Goal: Book appointment/travel/reservation

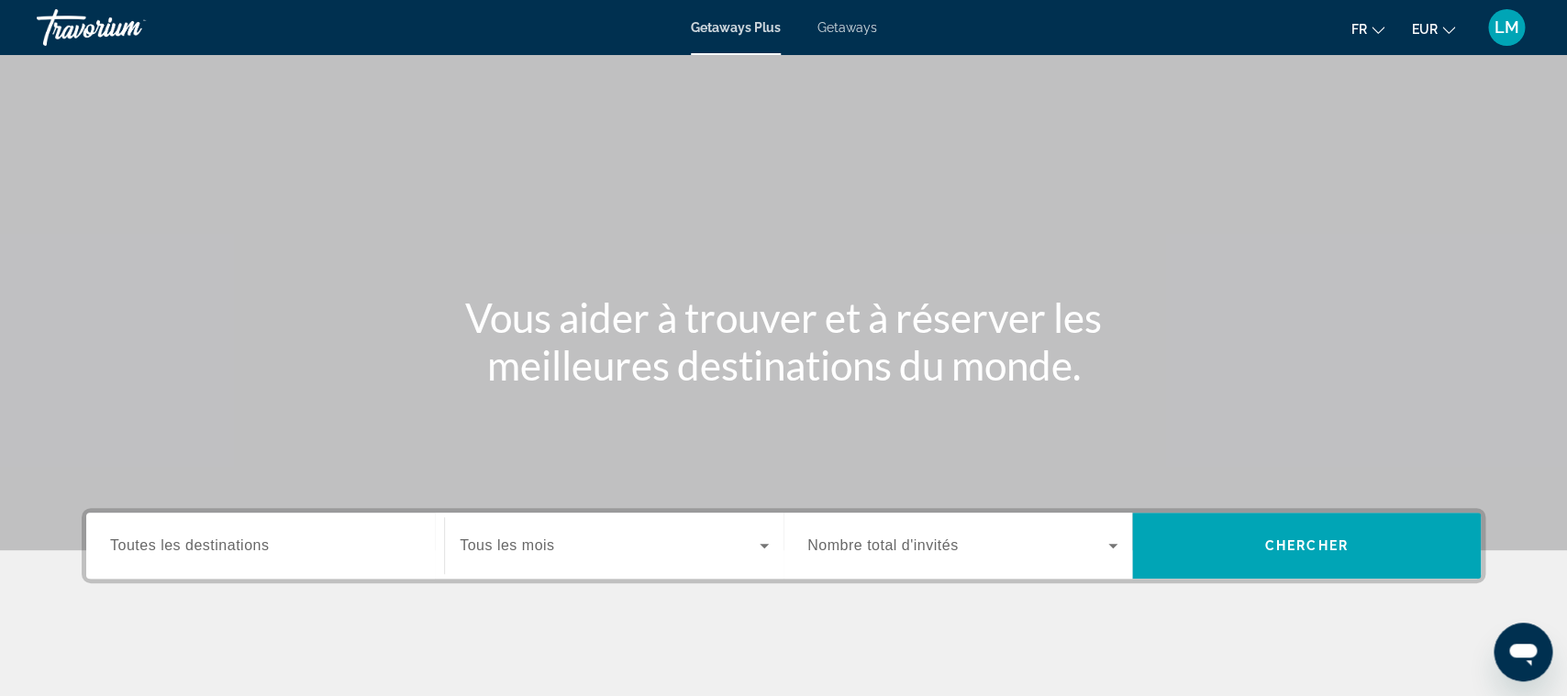
click at [223, 553] on span "Toutes les destinations" at bounding box center [189, 546] width 159 height 16
click at [223, 554] on input "Destination Toutes les destinations" at bounding box center [265, 547] width 310 height 22
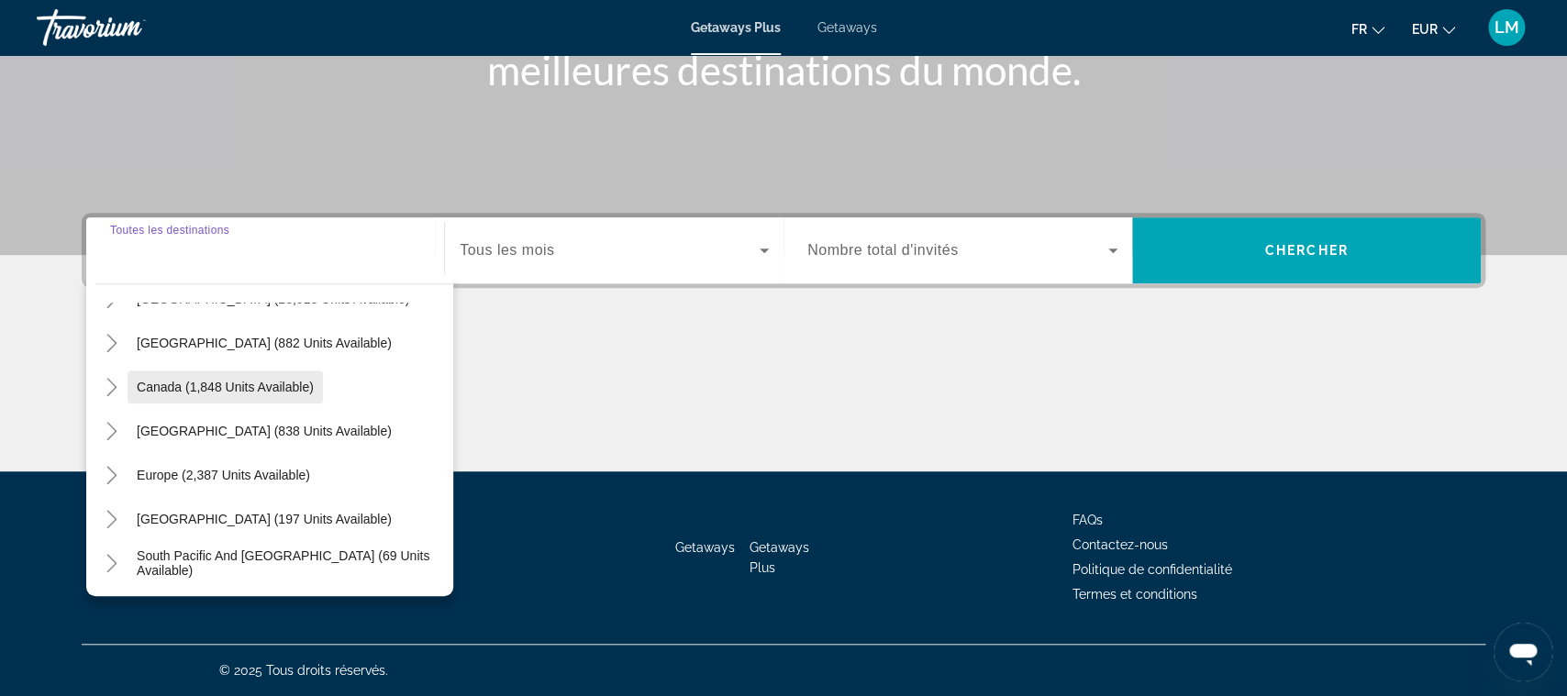
scroll to position [93, 0]
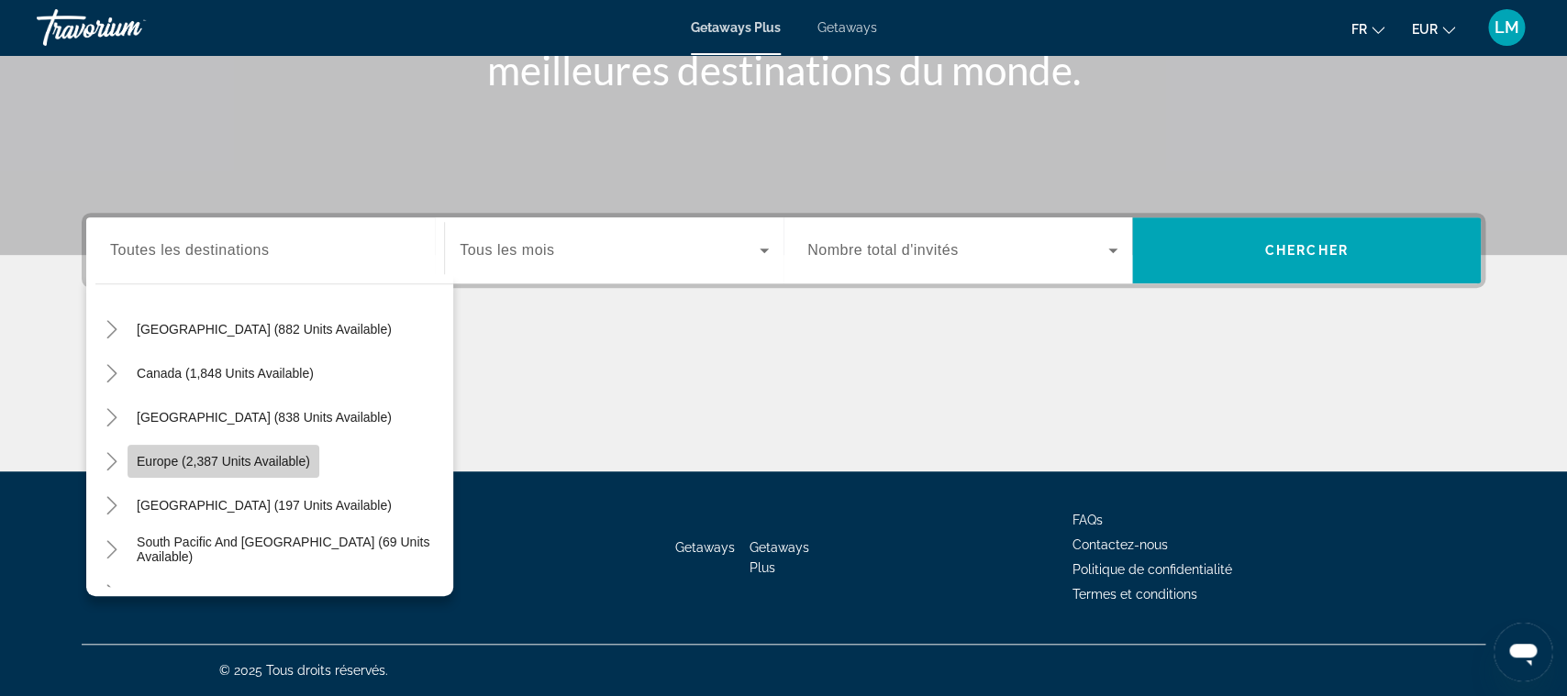
click at [225, 475] on span "Search widget" at bounding box center [224, 462] width 192 height 44
type input "**********"
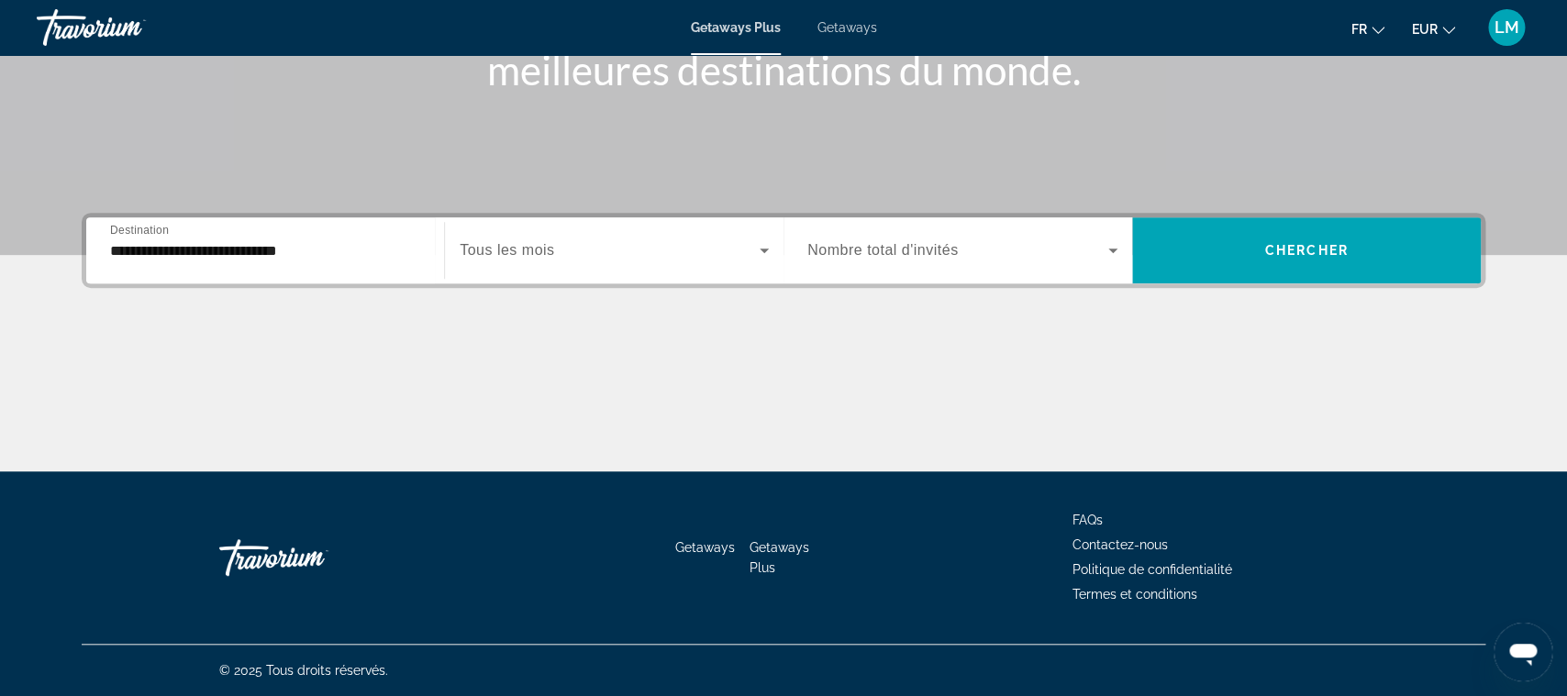
click at [568, 235] on div "Search widget" at bounding box center [614, 250] width 309 height 51
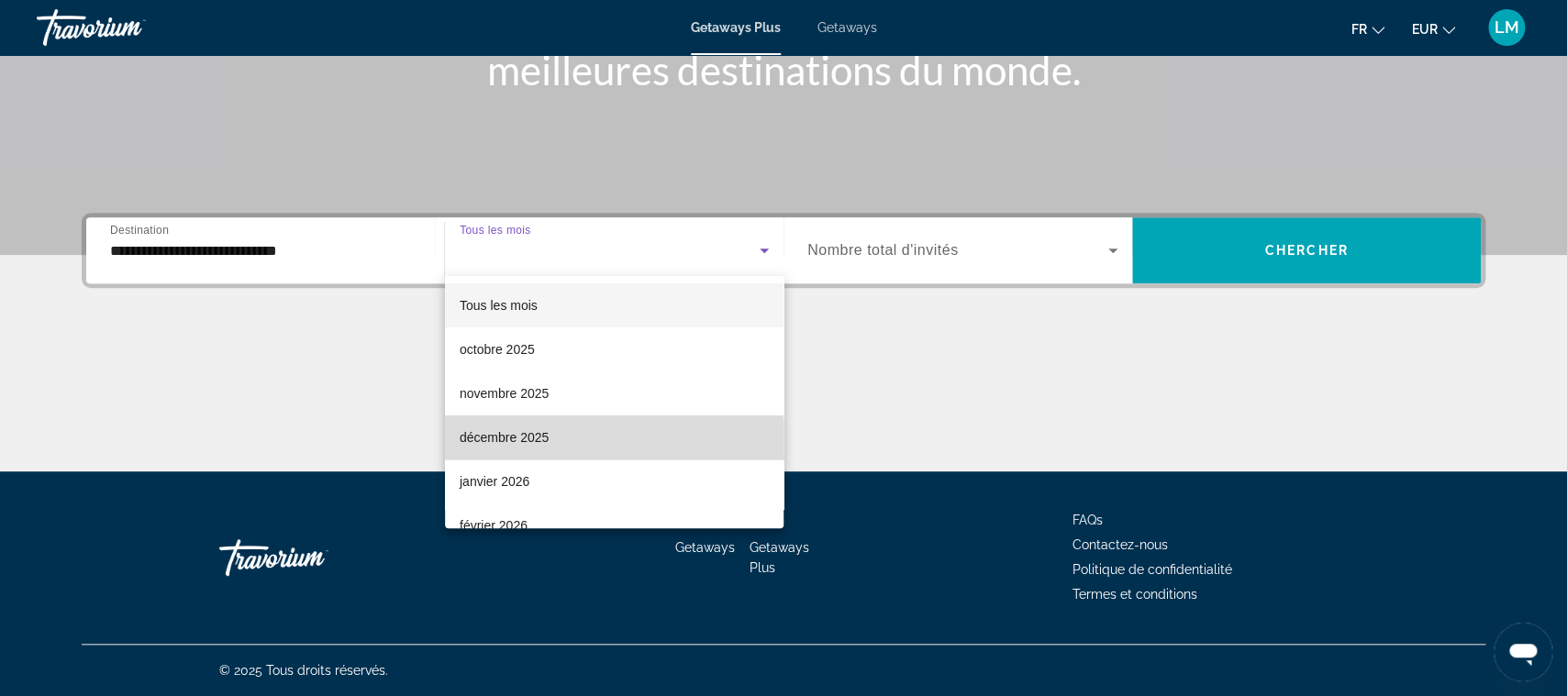
click at [535, 446] on span "décembre 2025" at bounding box center [504, 438] width 89 height 22
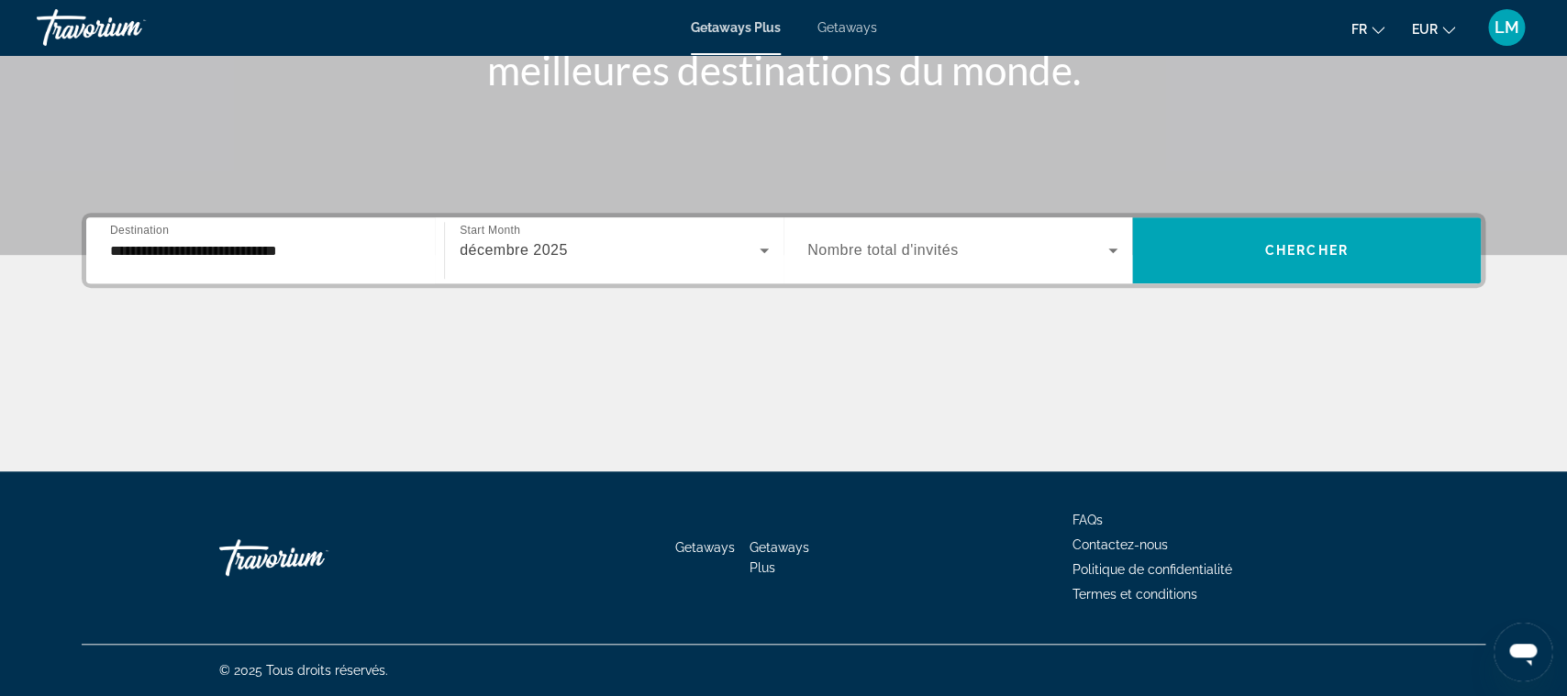
click at [914, 255] on span "Nombre total d'invités" at bounding box center [883, 250] width 150 height 16
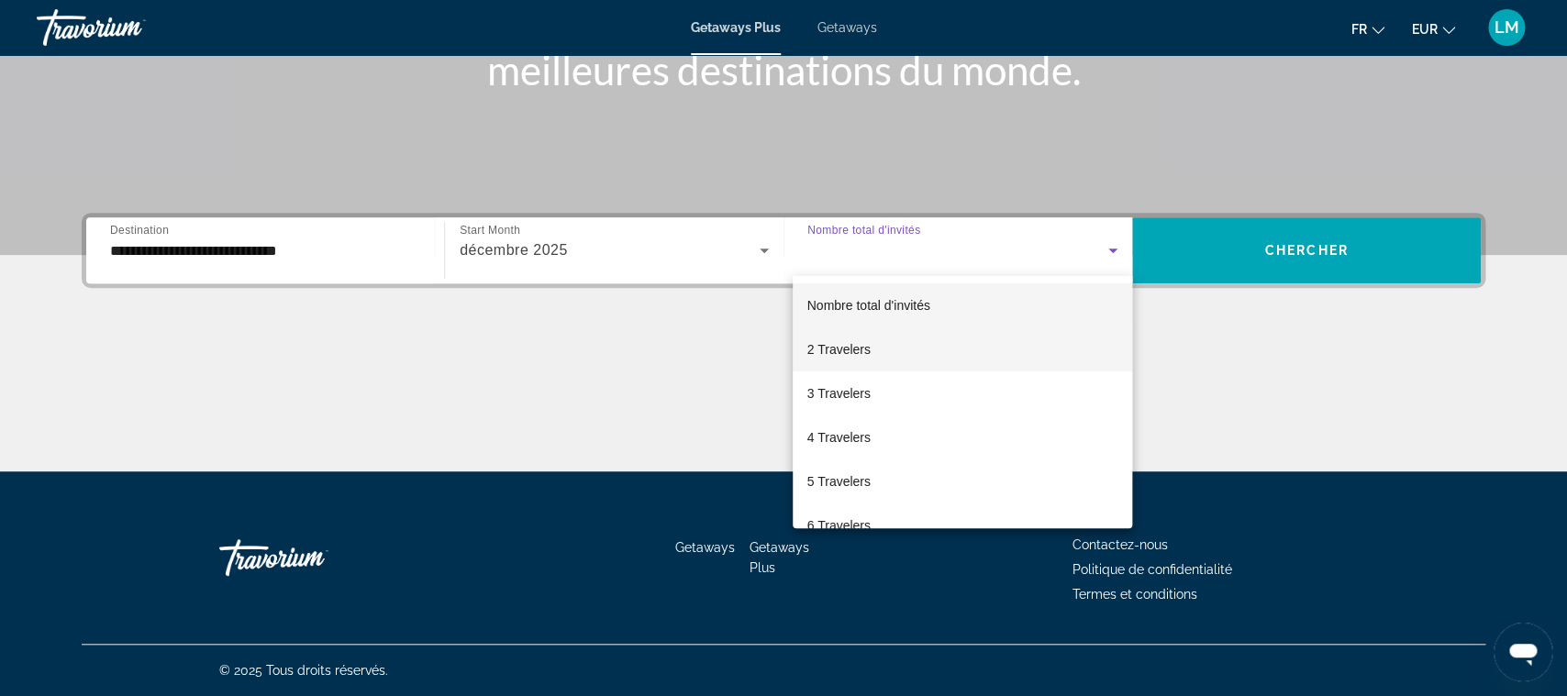
click at [879, 356] on mat-option "2 Travelers" at bounding box center [963, 350] width 340 height 44
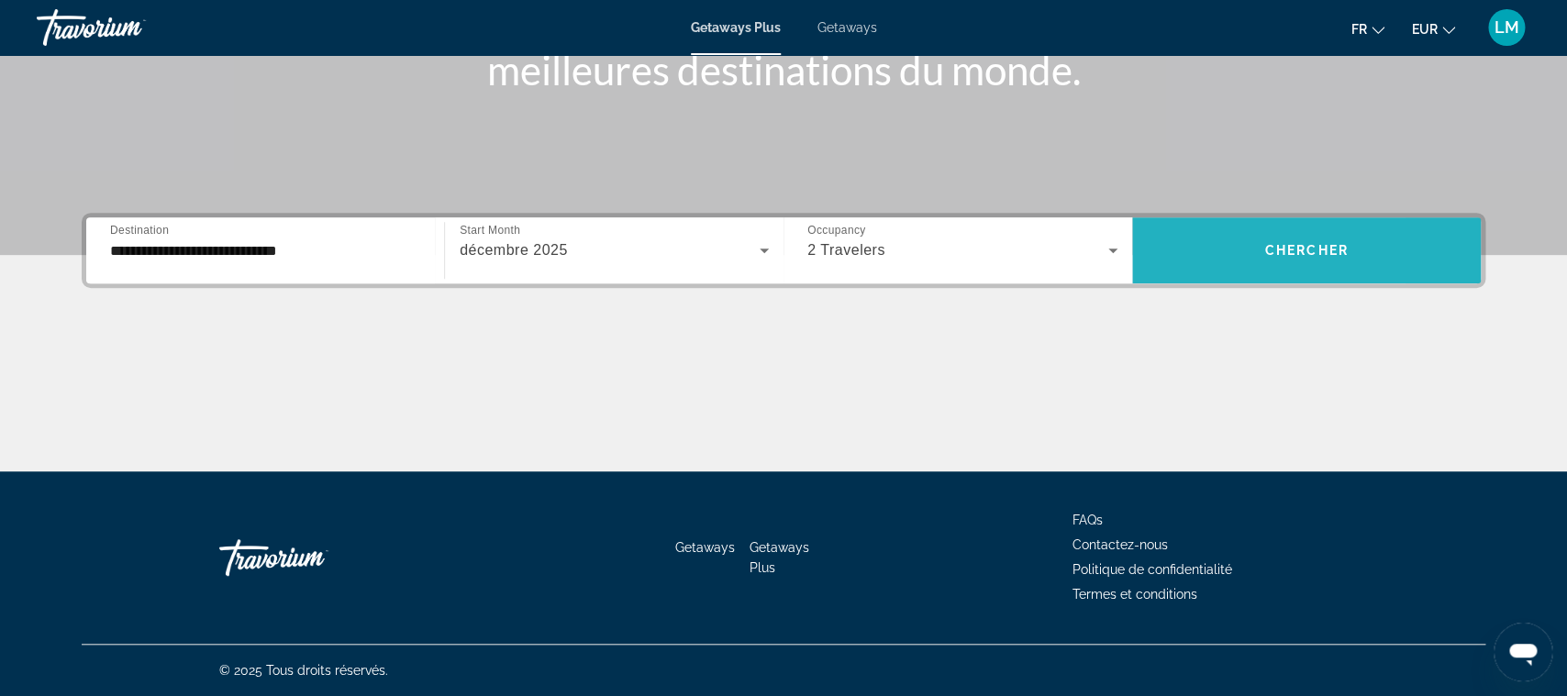
click at [1212, 267] on span "Search widget" at bounding box center [1306, 250] width 349 height 44
